Goal: Task Accomplishment & Management: Complete application form

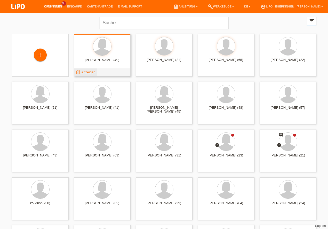
click at [93, 73] on span "Anzeigen" at bounding box center [88, 72] width 14 height 4
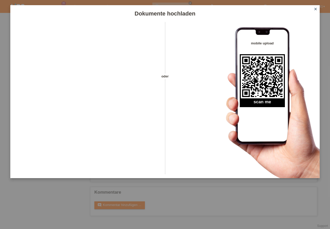
click at [317, 7] on icon "close" at bounding box center [316, 9] width 4 height 4
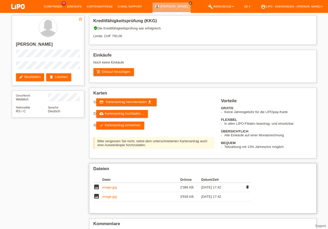
click at [109, 188] on link "image.jpg" at bounding box center [110, 187] width 14 height 4
click at [104, 113] on icon "cloud_upload" at bounding box center [101, 114] width 4 height 4
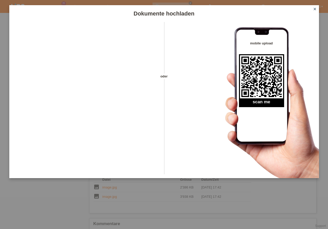
click at [313, 8] on icon "close" at bounding box center [315, 9] width 4 height 4
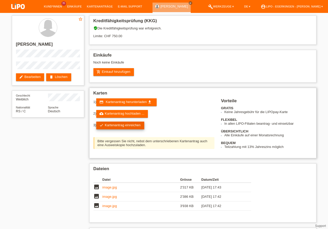
click at [122, 124] on link "check Kartenantrag einreichen" at bounding box center [120, 126] width 48 height 8
